Goal: Check status: Check status

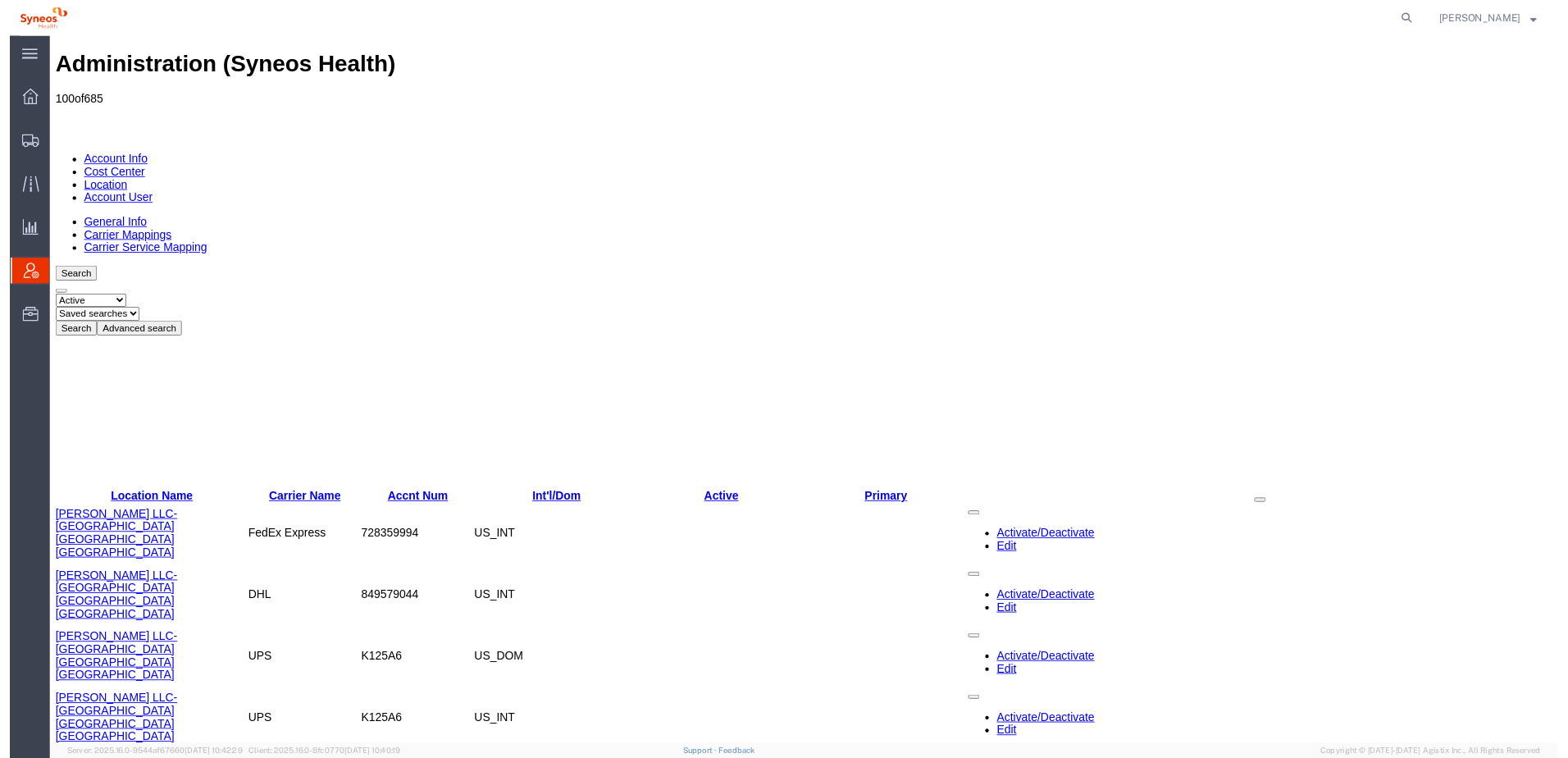
scroll to position [1748, 0]
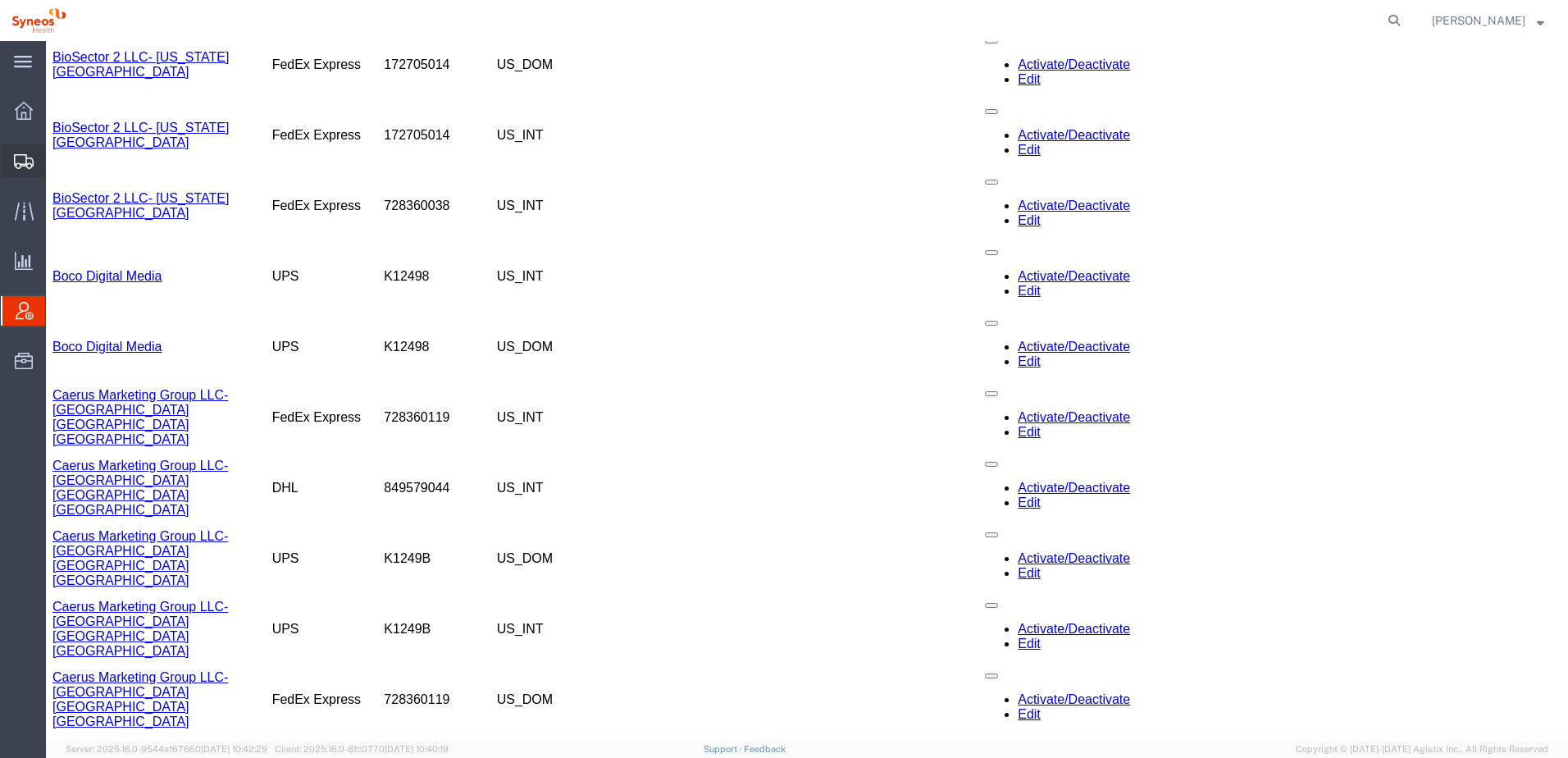
click at [0, 0] on span "Shipment Manager" at bounding box center [0, 0] width 0 height 0
click at [1406, 16] on icon at bounding box center [1394, 20] width 23 height 23
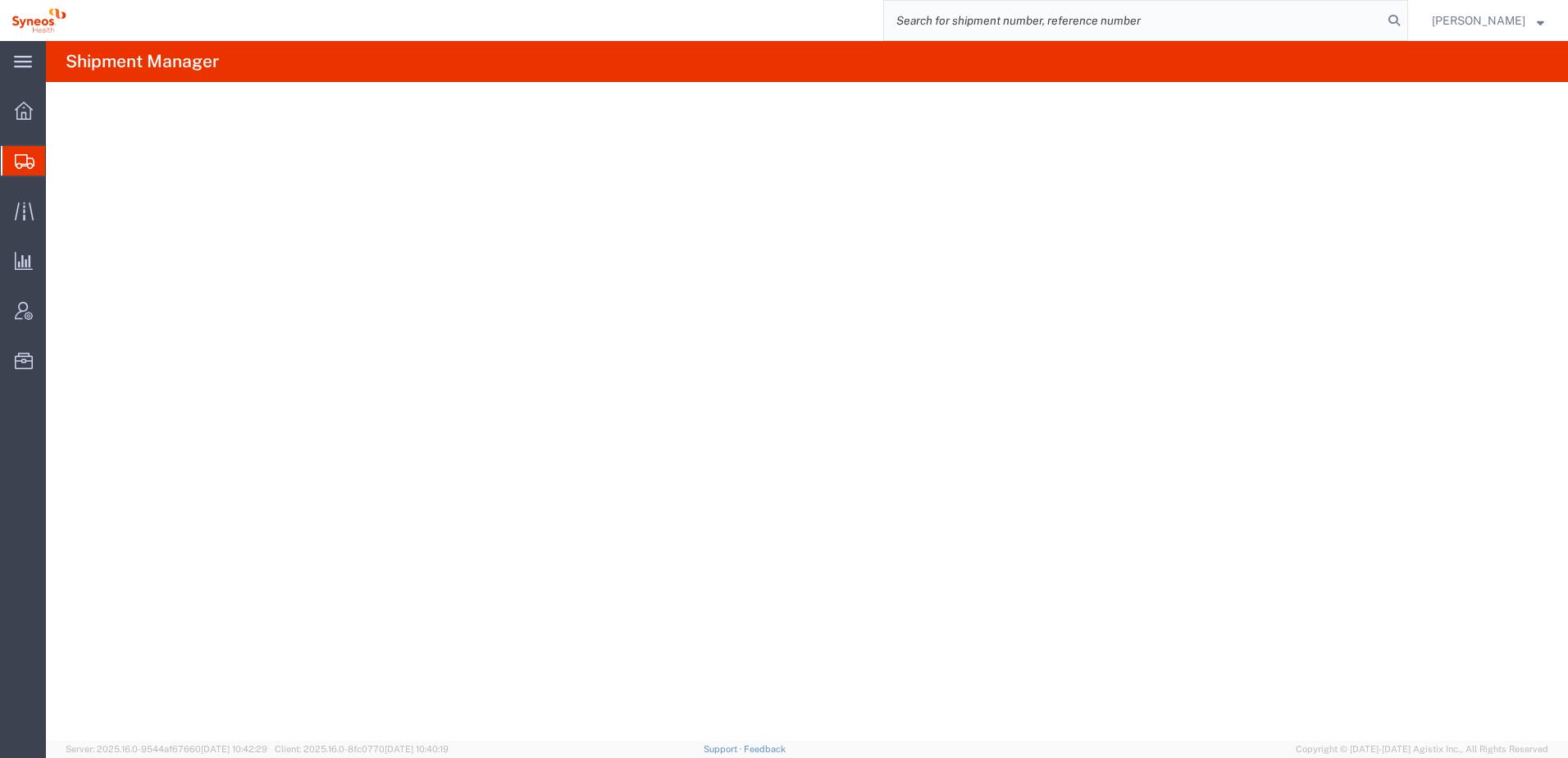
click at [971, 20] on input "search" at bounding box center [1133, 20] width 499 height 39
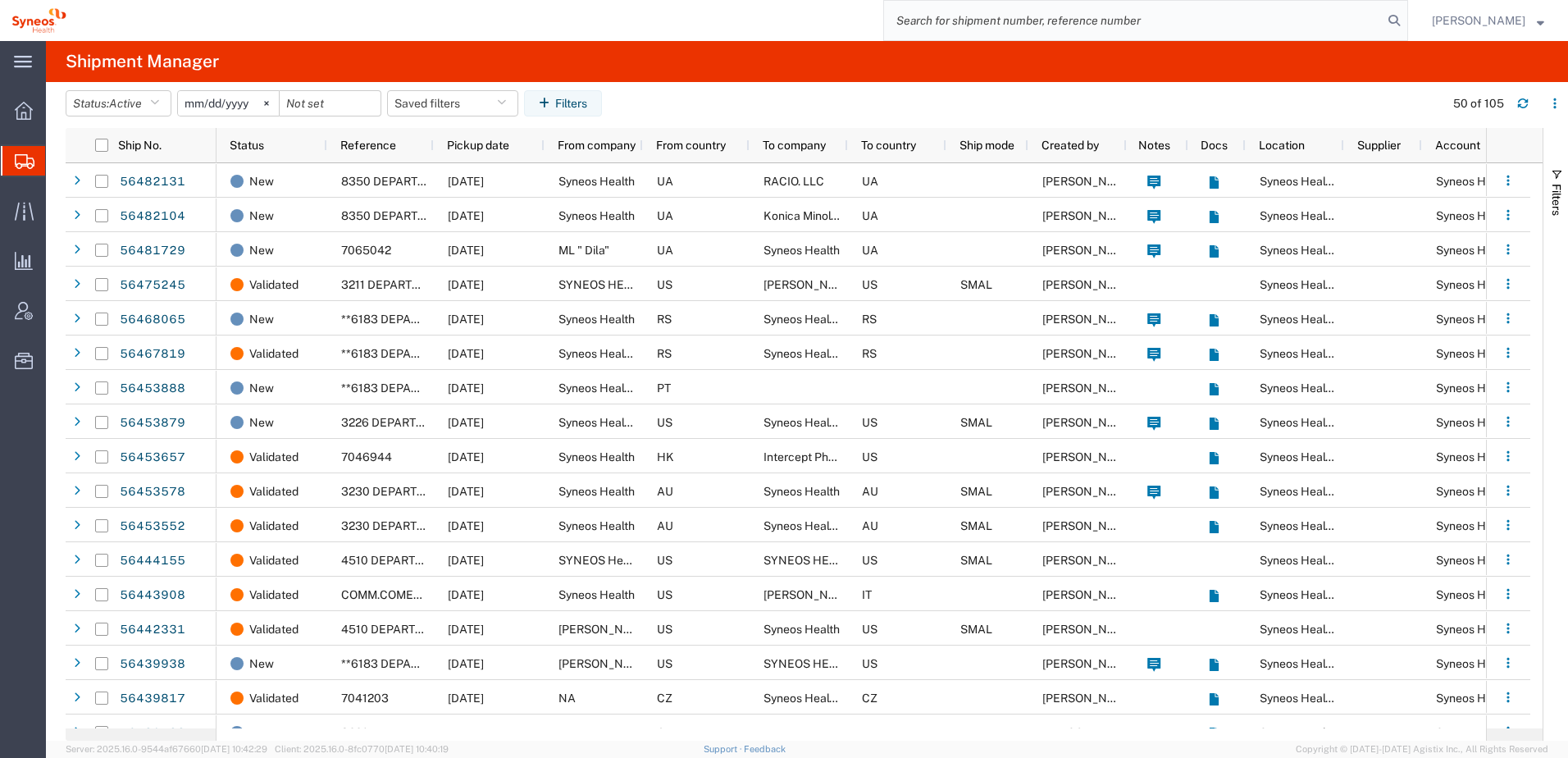
click at [971, 20] on input "search" at bounding box center [1133, 20] width 499 height 39
click at [931, 20] on input "search" at bounding box center [1133, 20] width 499 height 39
click at [971, 31] on input "search" at bounding box center [1133, 20] width 499 height 39
click at [989, 10] on input "search" at bounding box center [1133, 20] width 499 height 39
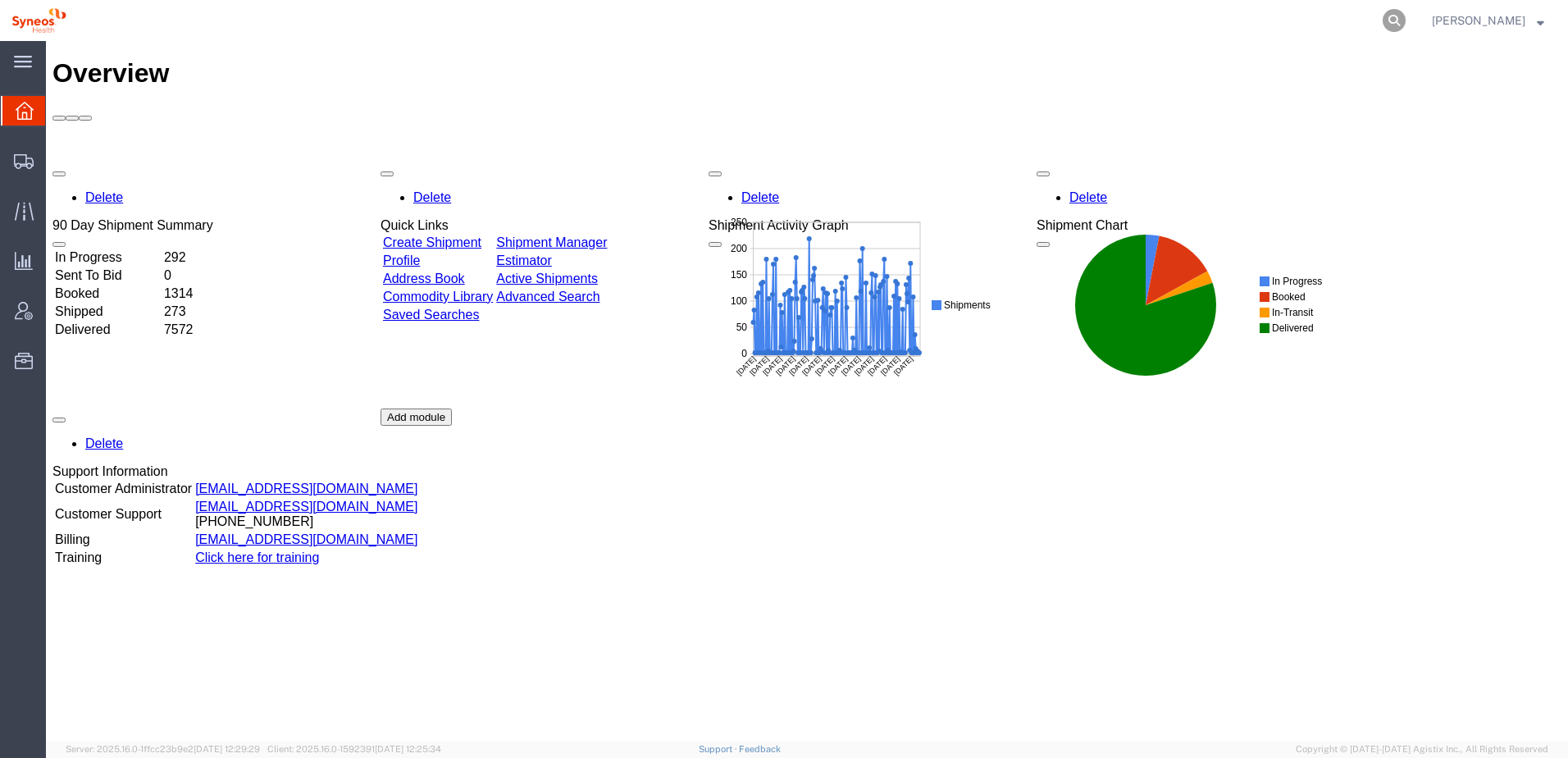
click at [1406, 15] on icon at bounding box center [1394, 20] width 23 height 23
click at [942, 20] on input "search" at bounding box center [1133, 20] width 499 height 39
type input "2"
click at [1406, 24] on icon at bounding box center [1394, 20] width 23 height 23
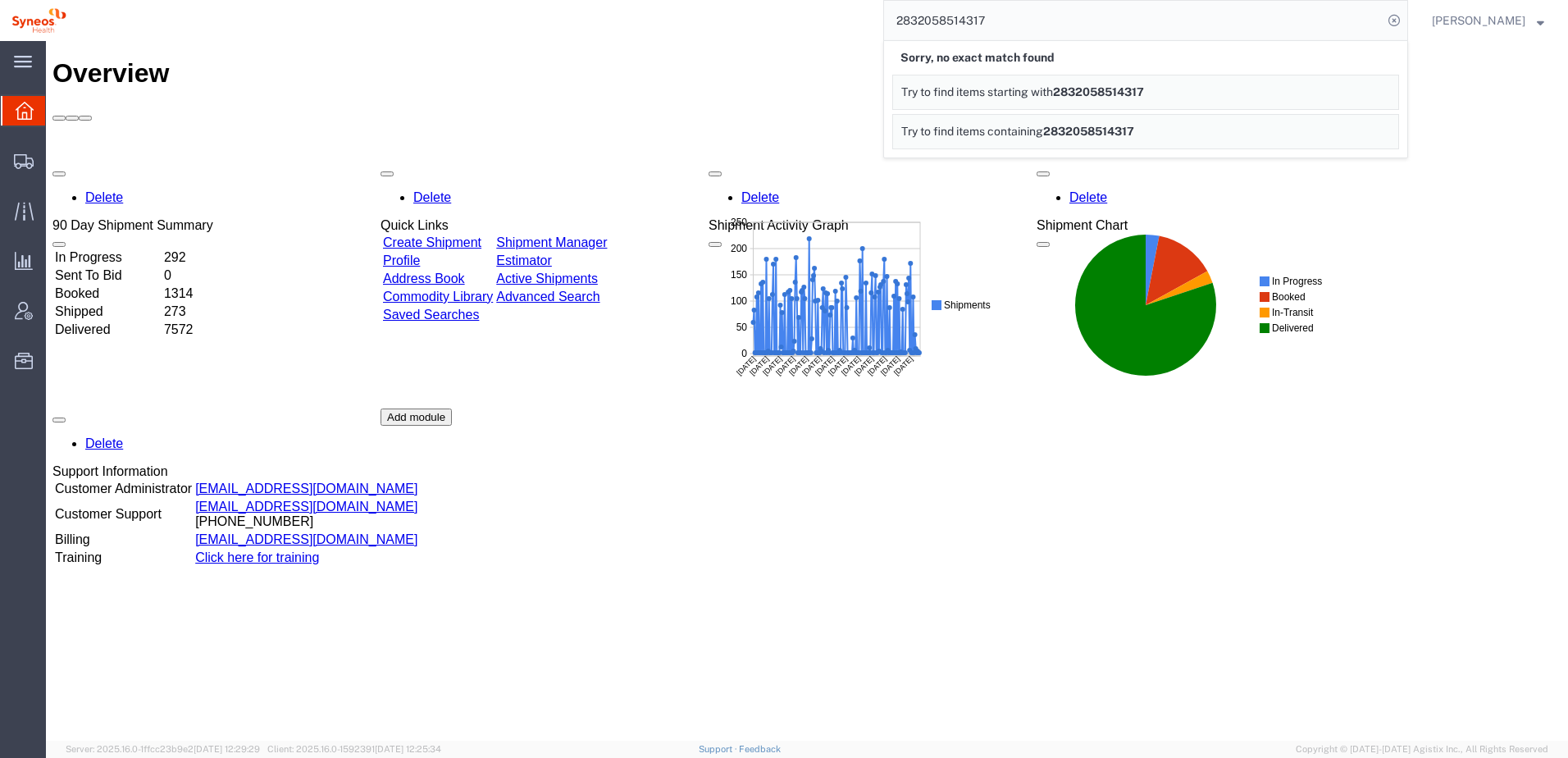
drag, startPoint x: 1035, startPoint y: 23, endPoint x: 912, endPoint y: 24, distance: 123.0
click at [912, 24] on input "2832058514317" at bounding box center [1133, 20] width 499 height 39
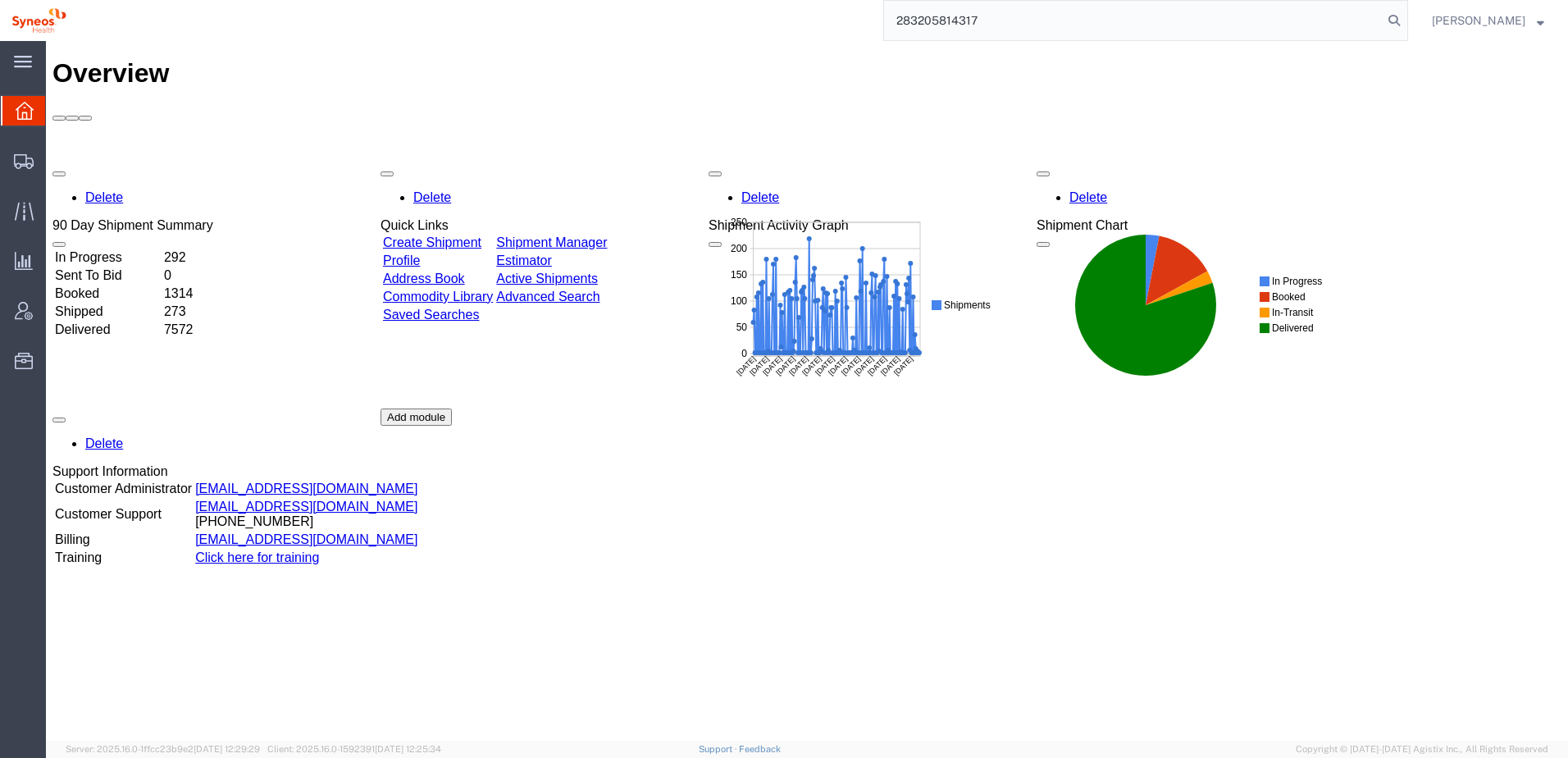
type input "283205814317"
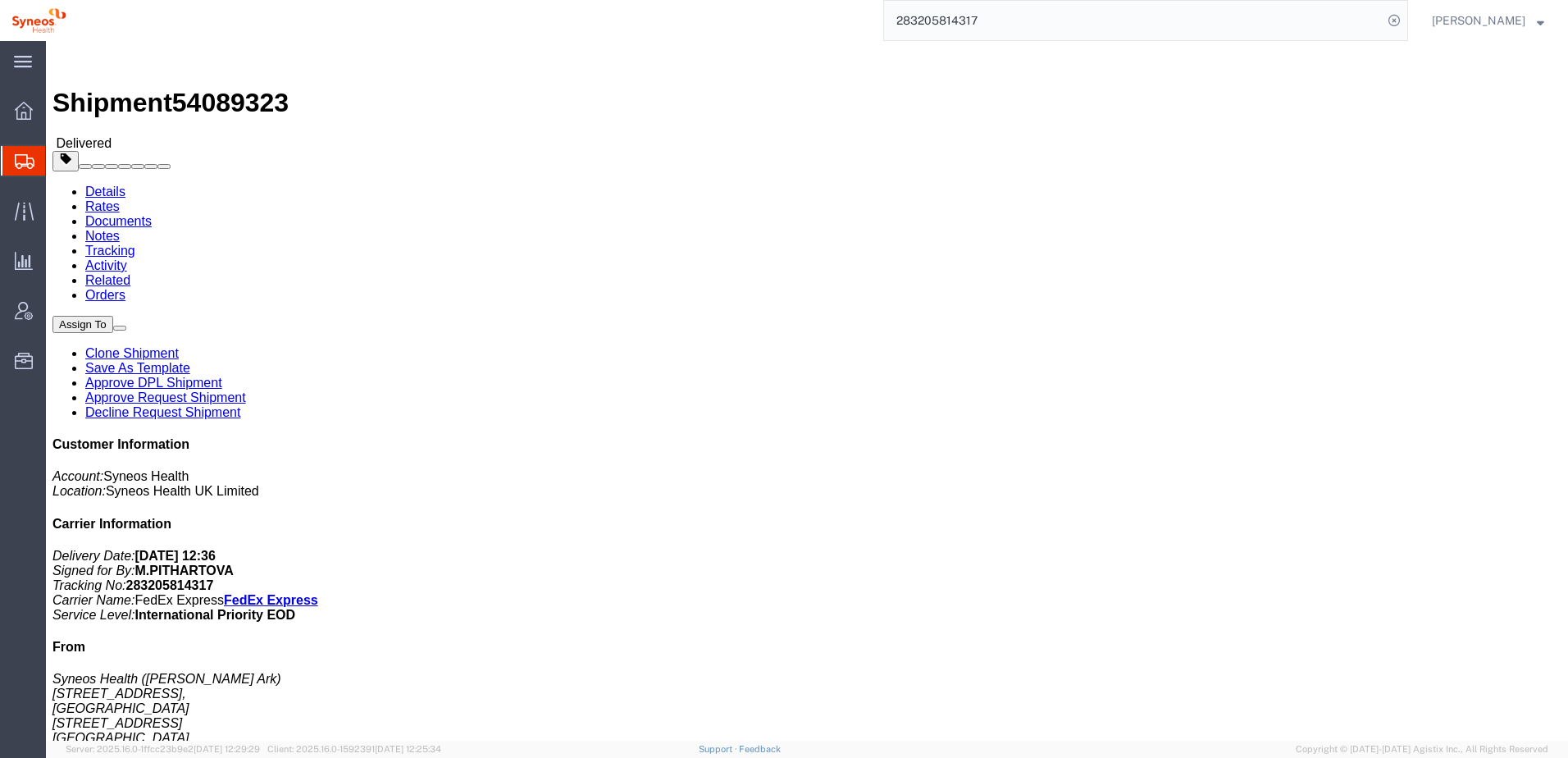
click link "Tracking"
